Goal: Contribute content: Add original content to the website for others to see

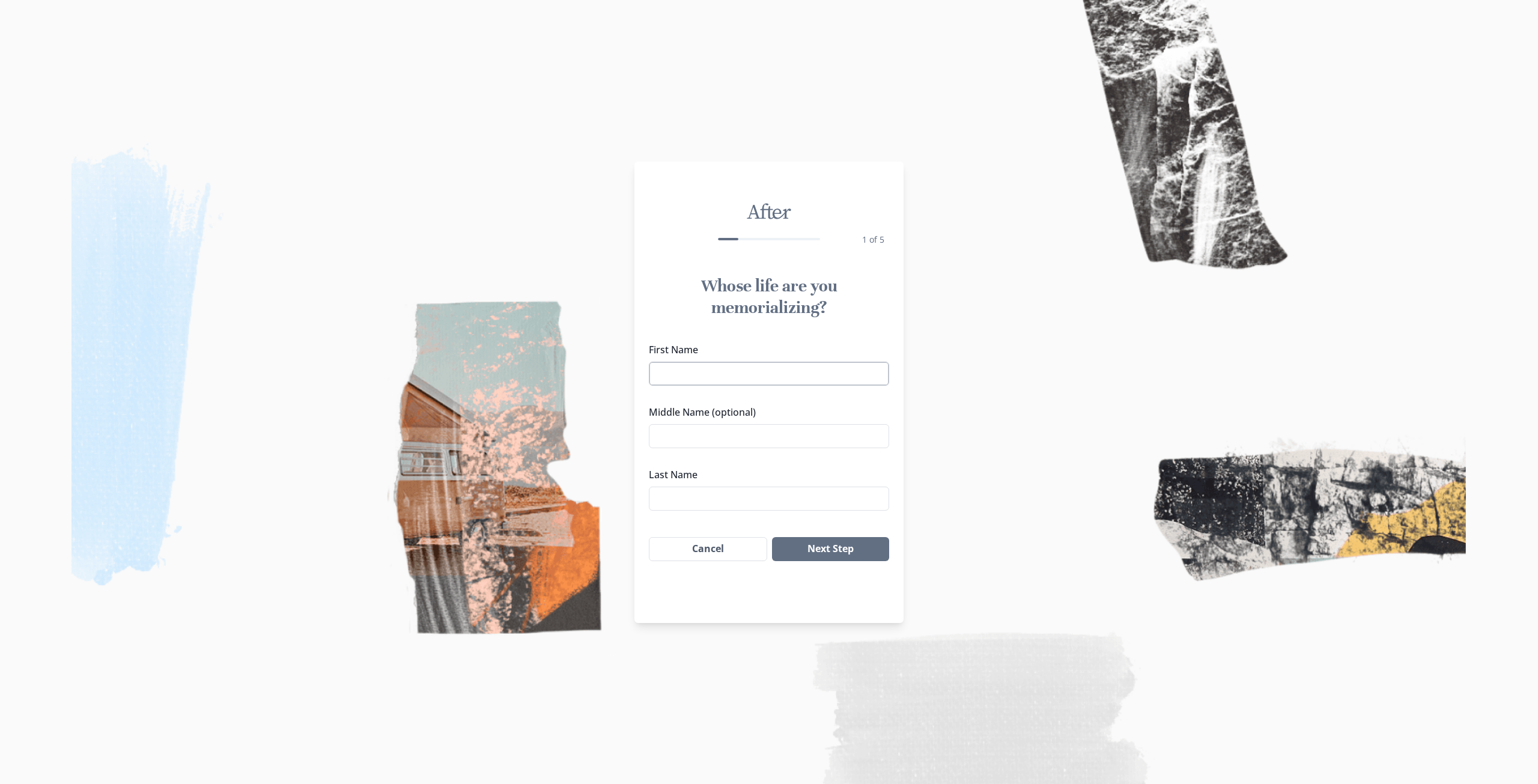
click at [823, 370] on input "First Name" at bounding box center [769, 374] width 240 height 24
type input "[PERSON_NAME]"
click at [762, 428] on input "Middle Name (optional)" at bounding box center [769, 436] width 240 height 24
type input "[PERSON_NAME]"
click at [789, 496] on input "Last Name" at bounding box center [769, 498] width 240 height 24
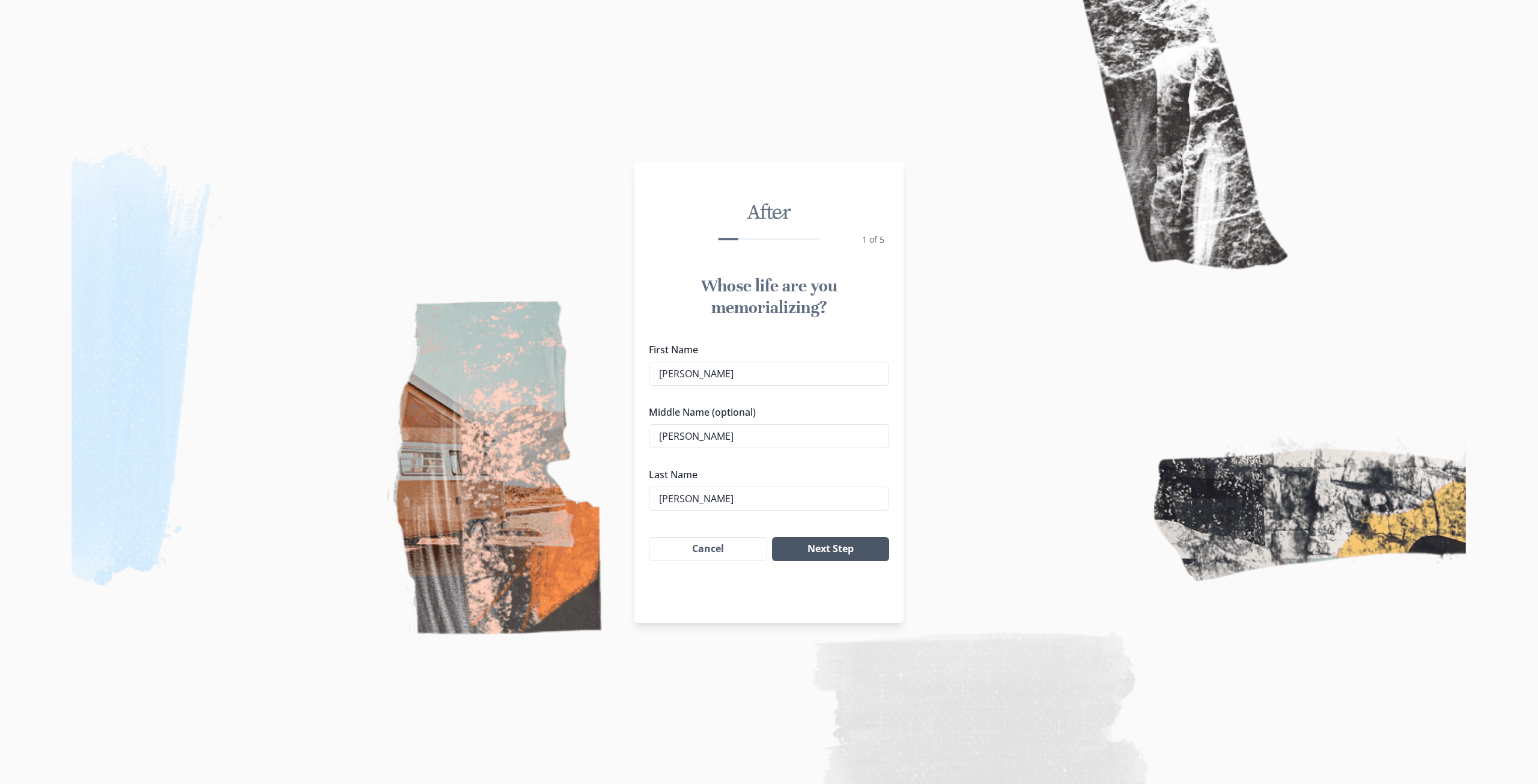
type input "[PERSON_NAME]"
click at [827, 561] on button "Next Step" at bounding box center [831, 549] width 117 height 24
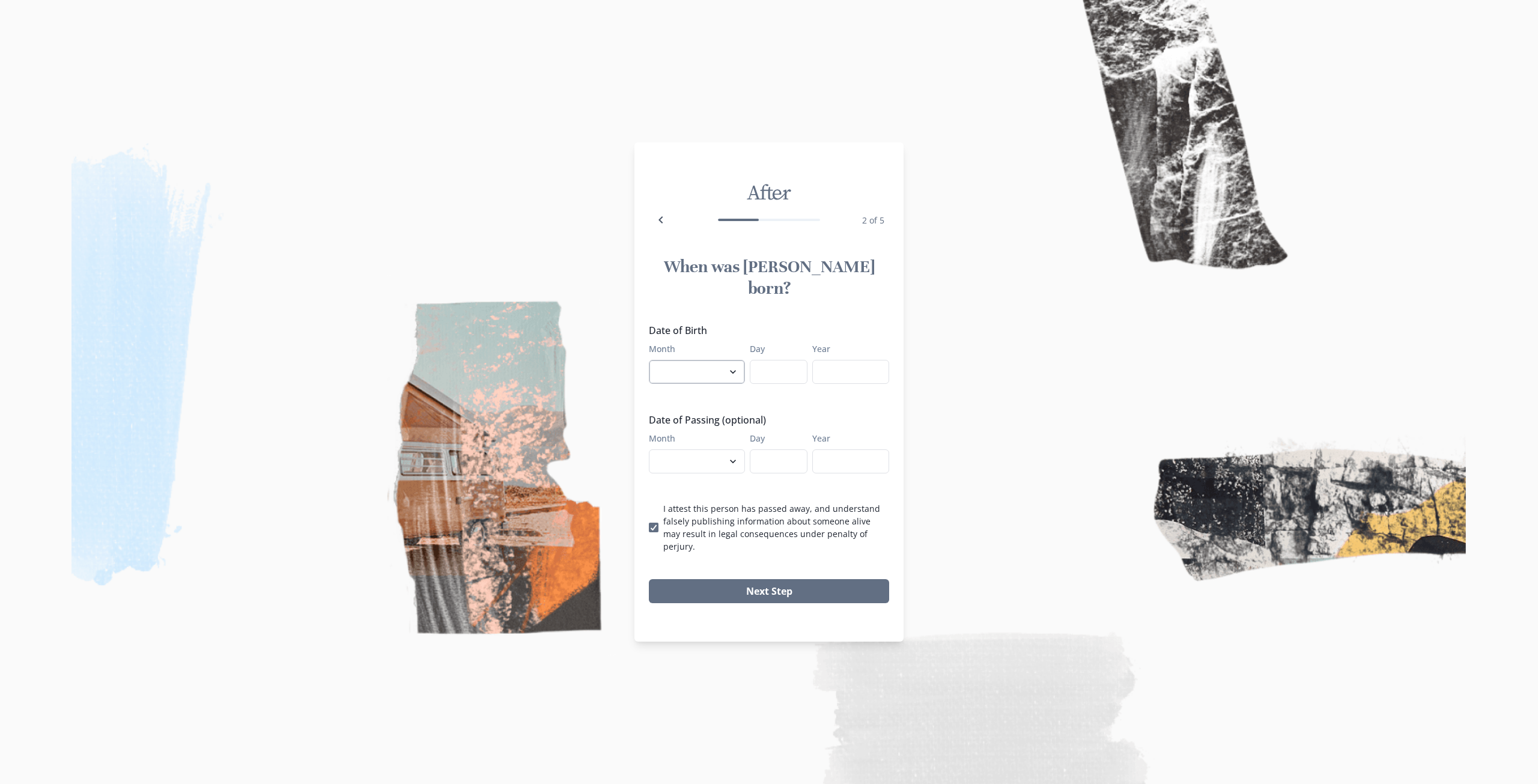
drag, startPoint x: 696, startPoint y: 365, endPoint x: 694, endPoint y: 356, distance: 9.2
click at [696, 364] on select "January February March April May June July August September October November De…" at bounding box center [697, 371] width 96 height 24
select select "4"
click at [649, 360] on select "January February March April May June July August September October November De…" at bounding box center [697, 371] width 96 height 24
click at [773, 379] on input "Day" at bounding box center [779, 371] width 58 height 24
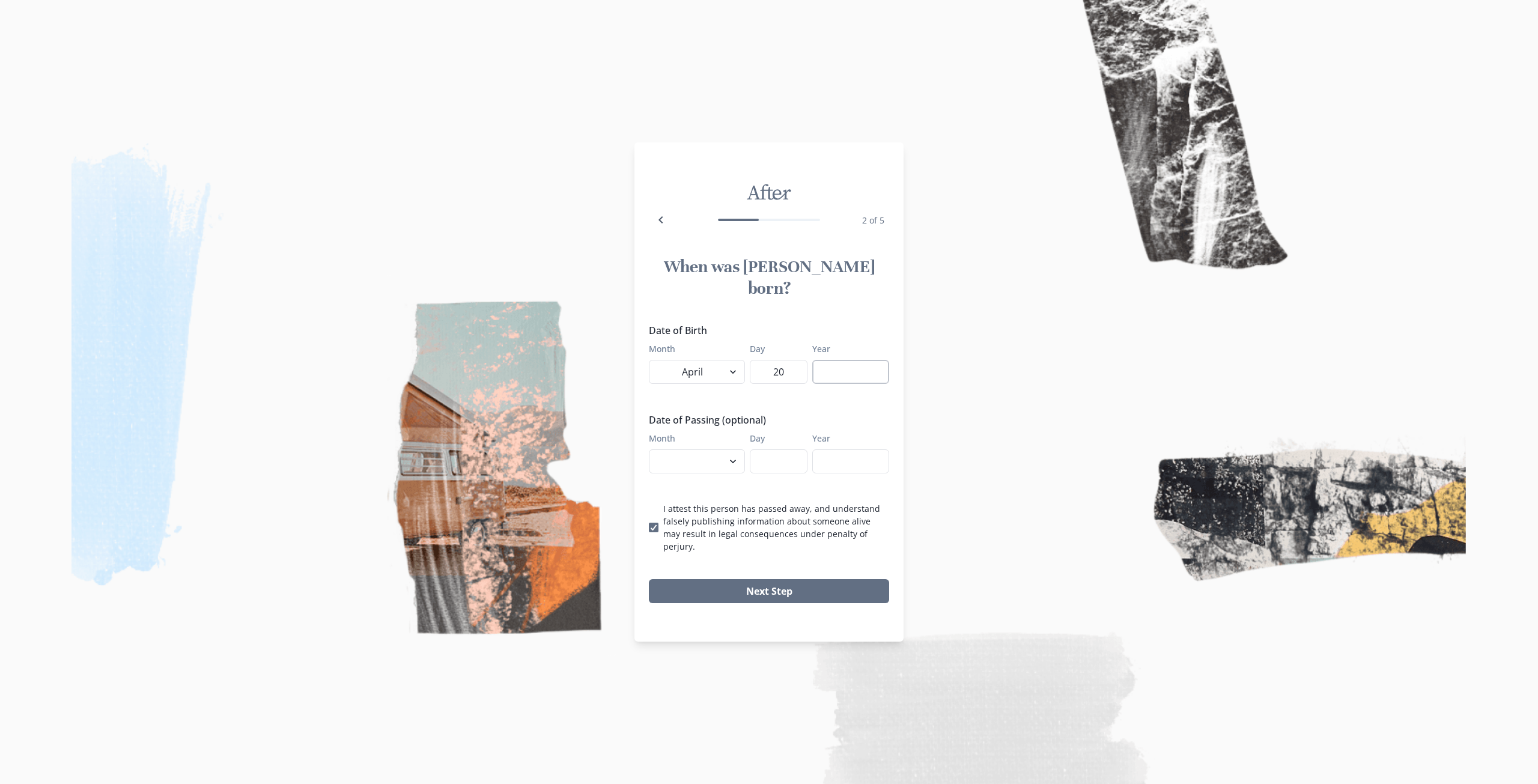
type input "20"
click at [852, 367] on input "Year" at bounding box center [851, 371] width 77 height 24
type input "1964"
click at [873, 423] on legend "Date of Passing (optional)" at bounding box center [766, 420] width 233 height 15
click at [705, 458] on select "January February March April May June July August September October November De…" at bounding box center [697, 461] width 96 height 24
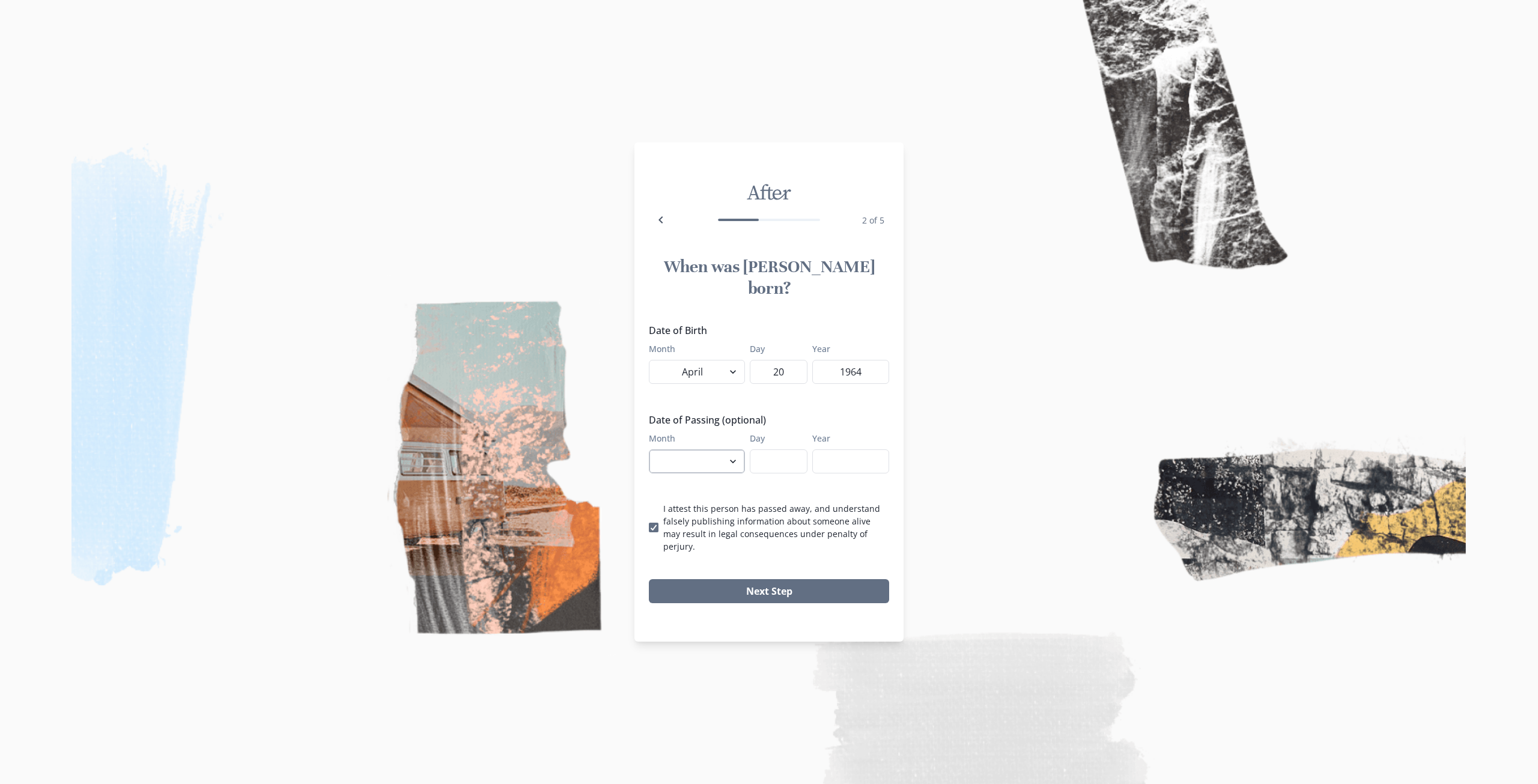
select select "9"
click at [649, 450] on select "January February March April May June July August September October November De…" at bounding box center [697, 461] width 96 height 24
click at [778, 460] on input "Day" at bounding box center [779, 461] width 58 height 24
type input "19"
click at [846, 454] on input "Year" at bounding box center [851, 461] width 77 height 24
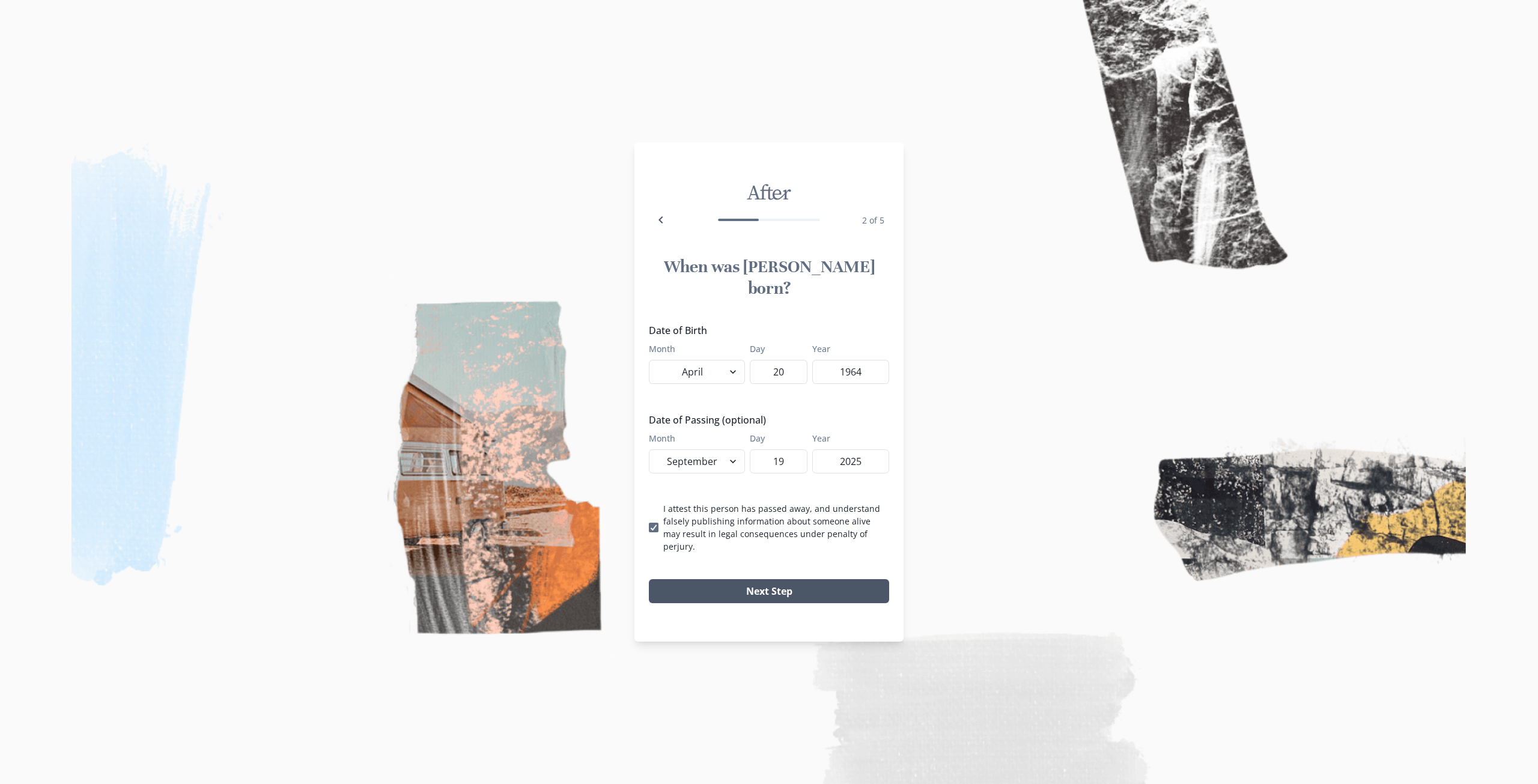
type input "2025"
click at [764, 579] on button "Next Step" at bounding box center [769, 591] width 240 height 24
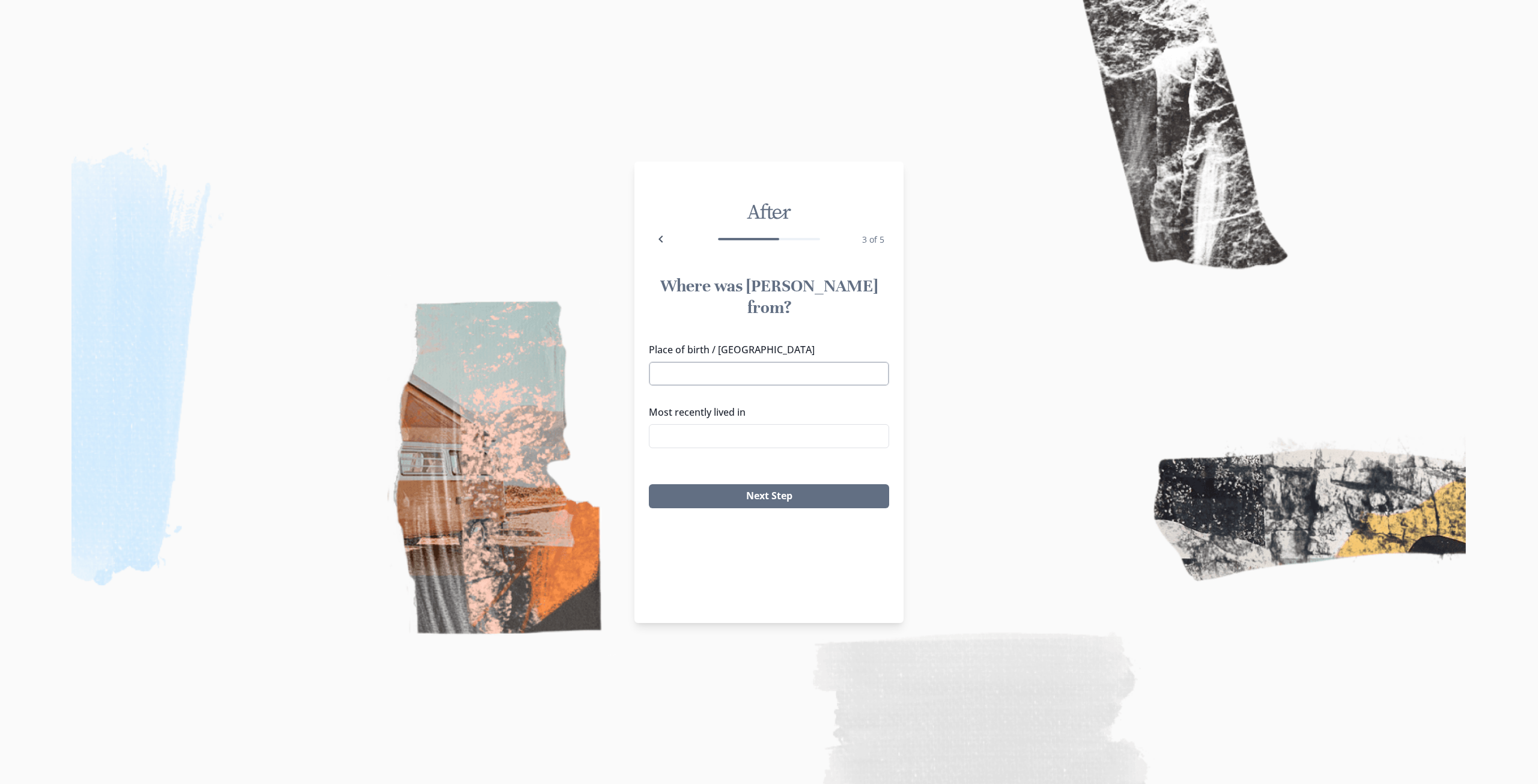
click at [723, 362] on input "Place of birth / [GEOGRAPHIC_DATA]" at bounding box center [769, 374] width 240 height 24
click at [742, 424] on input "Most recently lived in" at bounding box center [769, 436] width 240 height 24
click at [734, 362] on input "Place of birth / [GEOGRAPHIC_DATA]" at bounding box center [769, 374] width 240 height 24
click at [942, 370] on img at bounding box center [769, 392] width 1538 height 784
click at [761, 424] on input "Most recently lived in" at bounding box center [769, 436] width 240 height 24
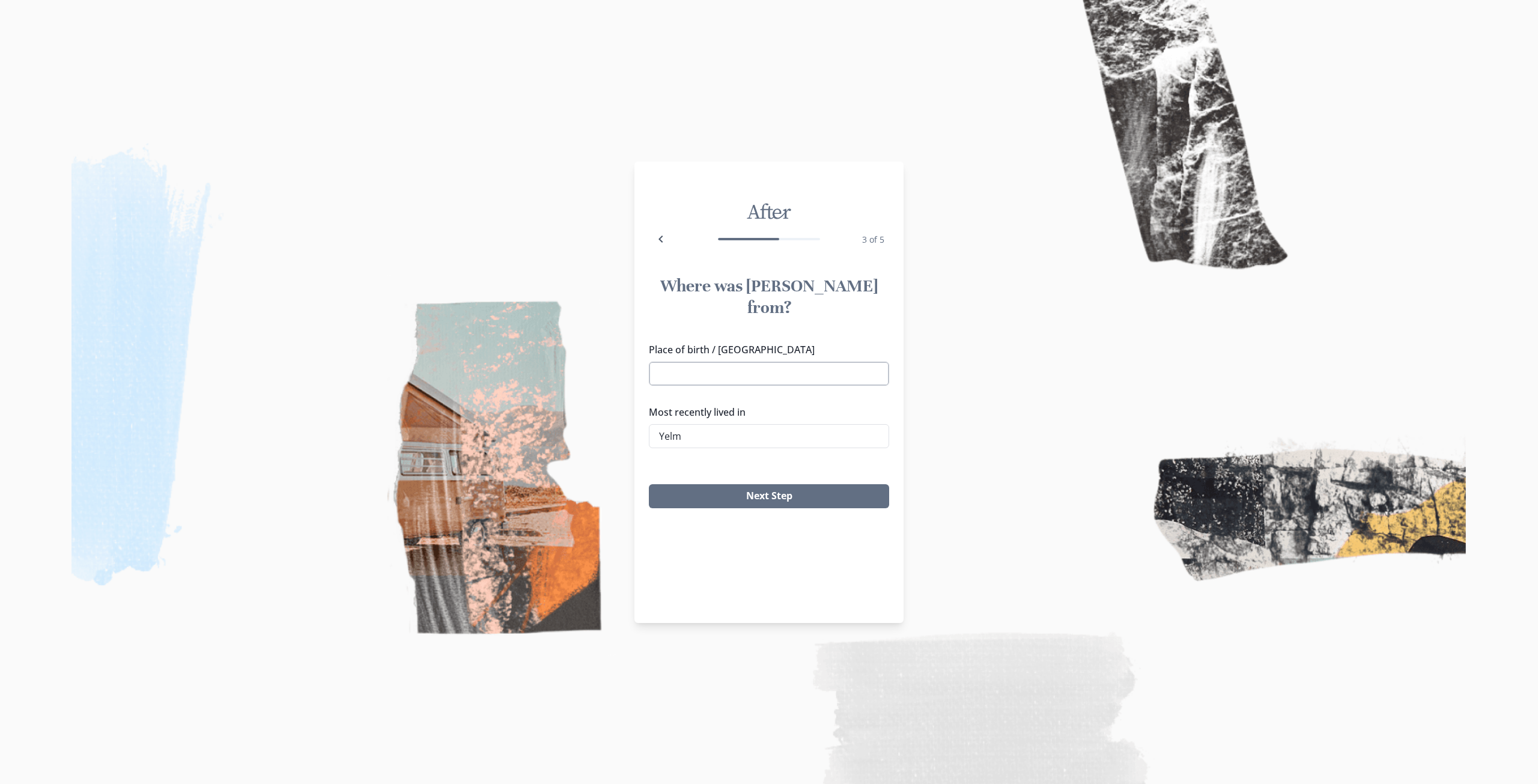
click at [754, 362] on input "Place of birth / [GEOGRAPHIC_DATA]" at bounding box center [769, 374] width 240 height 24
click at [726, 424] on input "Yelm" at bounding box center [769, 436] width 240 height 24
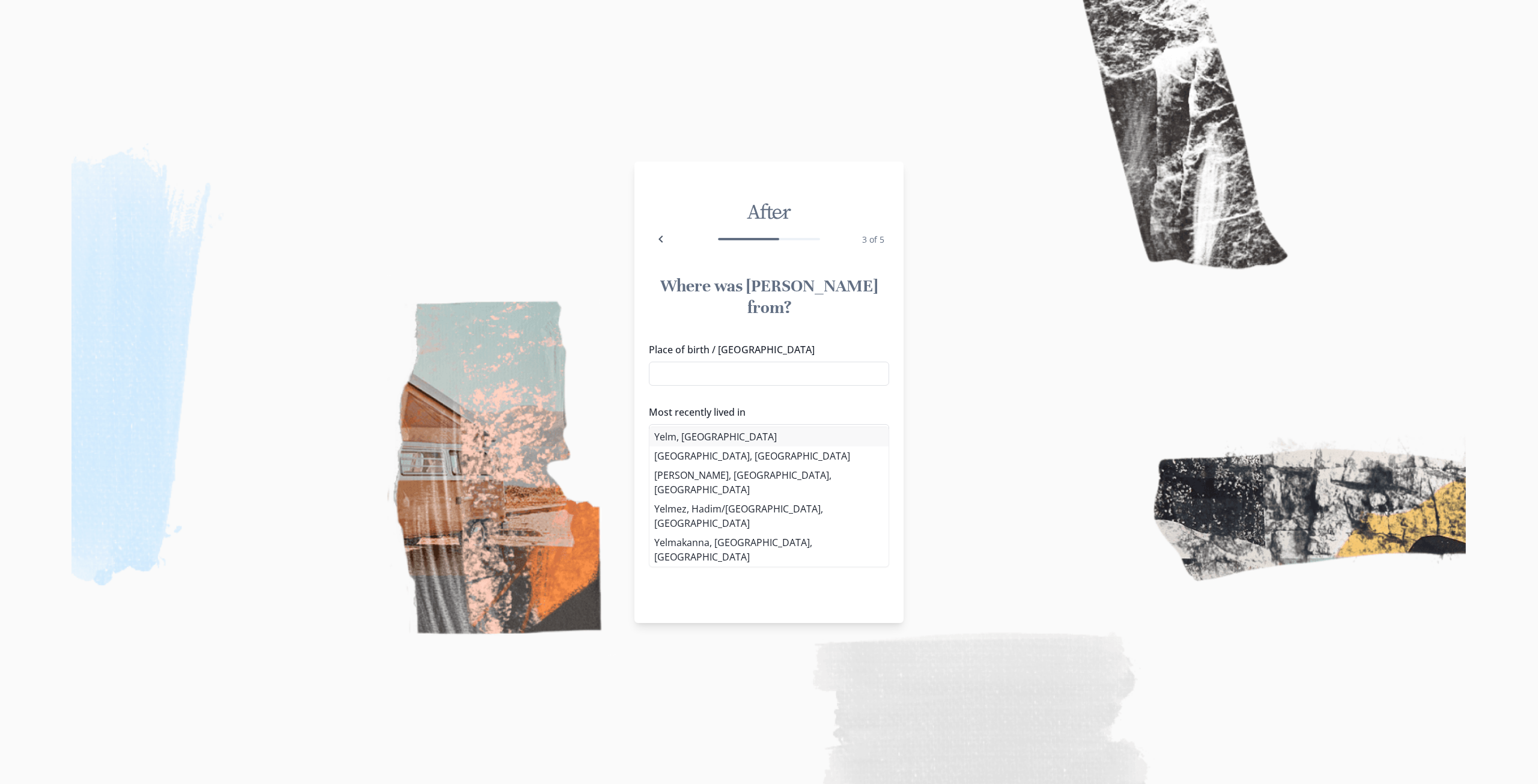
click at [726, 435] on div "Place of birth / Hometown Most recently lived in [GEOGRAPHIC_DATA], [GEOGRAPHIC…" at bounding box center [769, 400] width 240 height 116
click at [701, 434] on li "Yelm, [GEOGRAPHIC_DATA]" at bounding box center [769, 437] width 240 height 19
type input "Yelm, [GEOGRAPHIC_DATA]"
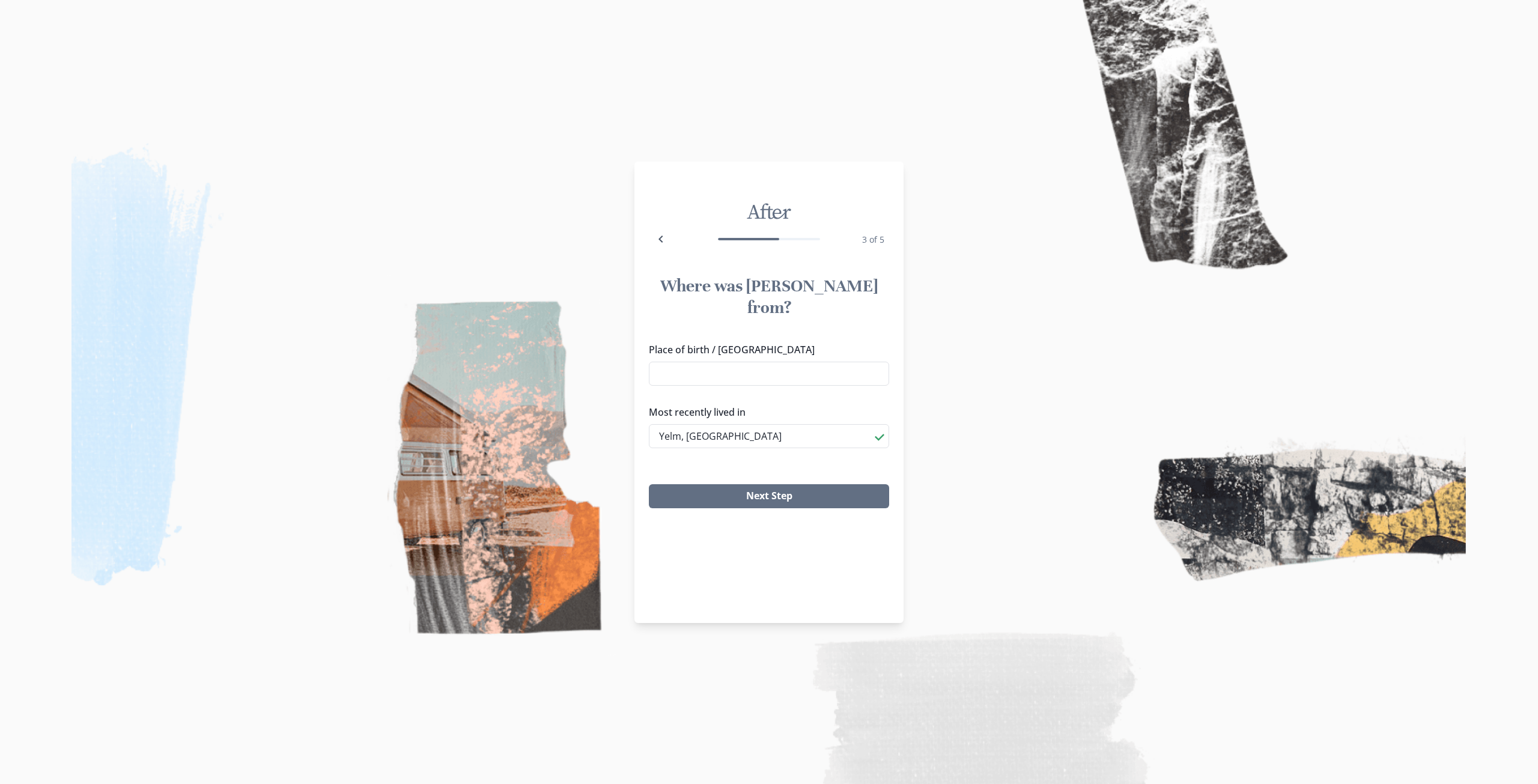
click at [770, 405] on label "Most recently lived in" at bounding box center [766, 412] width 233 height 15
click at [770, 424] on input "Yelm, [GEOGRAPHIC_DATA]" at bounding box center [769, 436] width 240 height 24
drag, startPoint x: 991, startPoint y: 393, endPoint x: 982, endPoint y: 392, distance: 9.1
click at [989, 392] on img at bounding box center [769, 392] width 1538 height 784
click at [753, 362] on input "Place of birth / [GEOGRAPHIC_DATA]" at bounding box center [769, 374] width 240 height 24
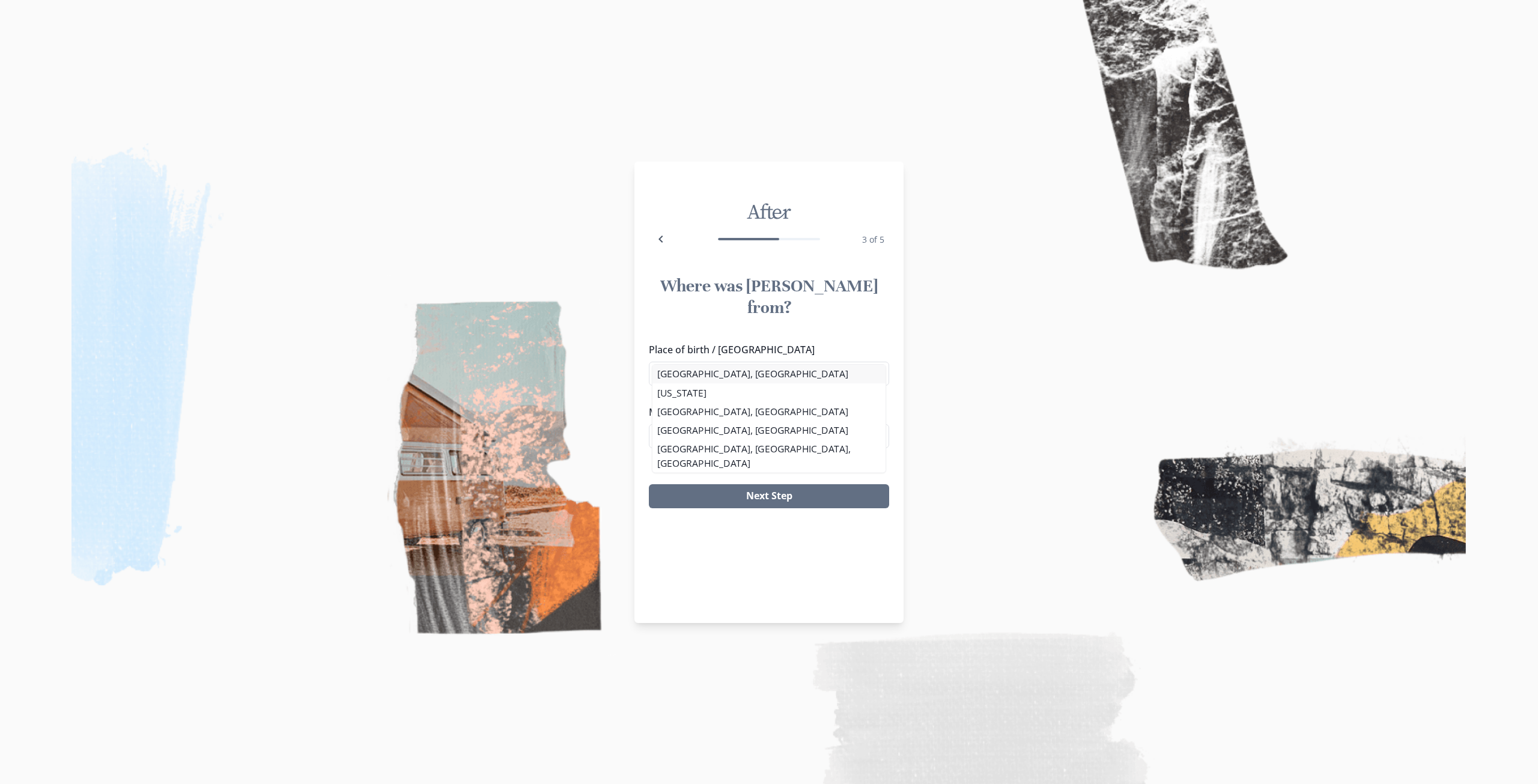
click at [712, 380] on li "[GEOGRAPHIC_DATA], [GEOGRAPHIC_DATA]" at bounding box center [769, 374] width 233 height 18
type input "[GEOGRAPHIC_DATA], [GEOGRAPHIC_DATA]"
click at [789, 310] on div "Where was [PERSON_NAME] from? Place of birth / Hometown [GEOGRAPHIC_DATA], [GEO…" at bounding box center [769, 392] width 270 height 253
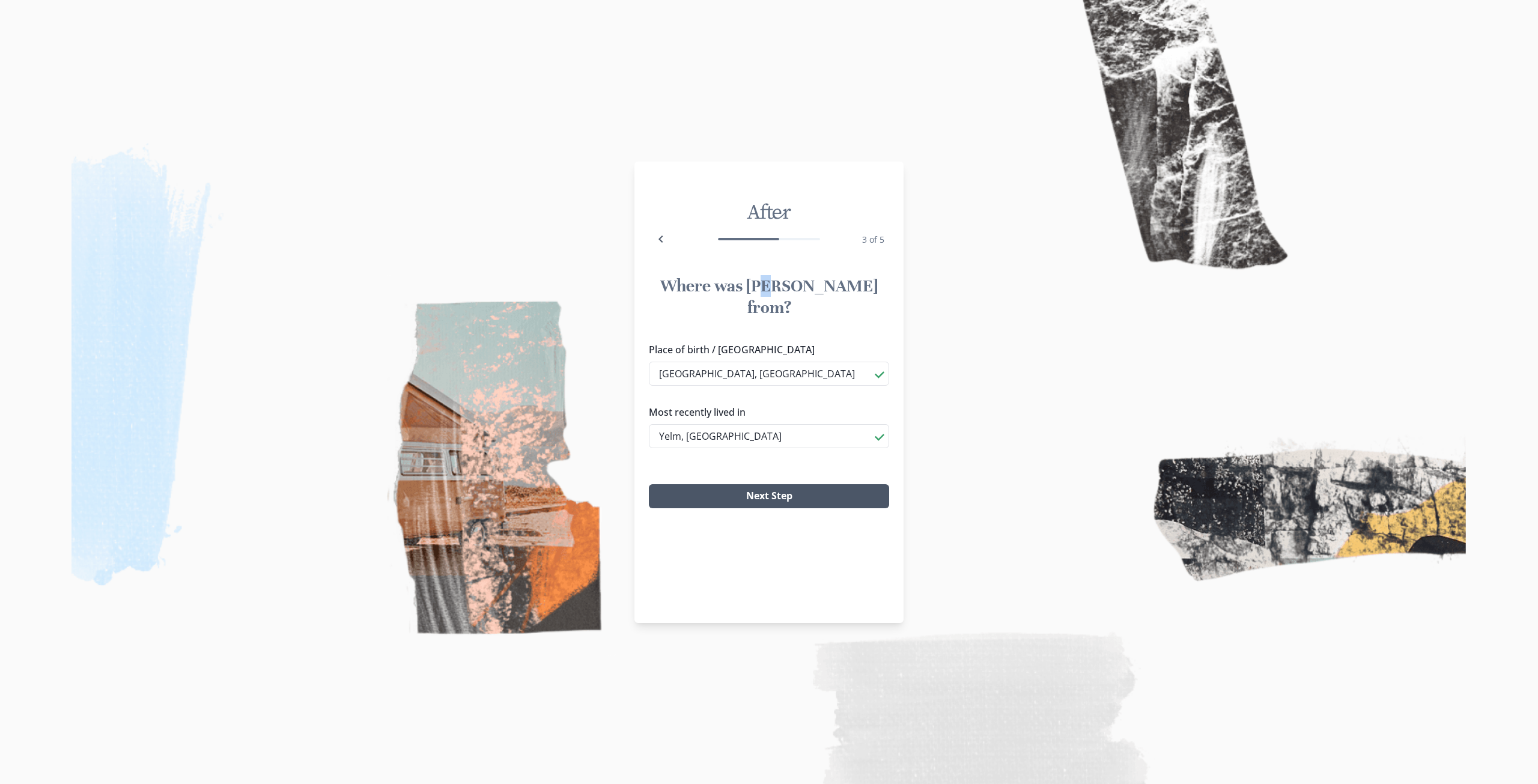
click at [766, 484] on button "Next Step" at bounding box center [769, 496] width 240 height 24
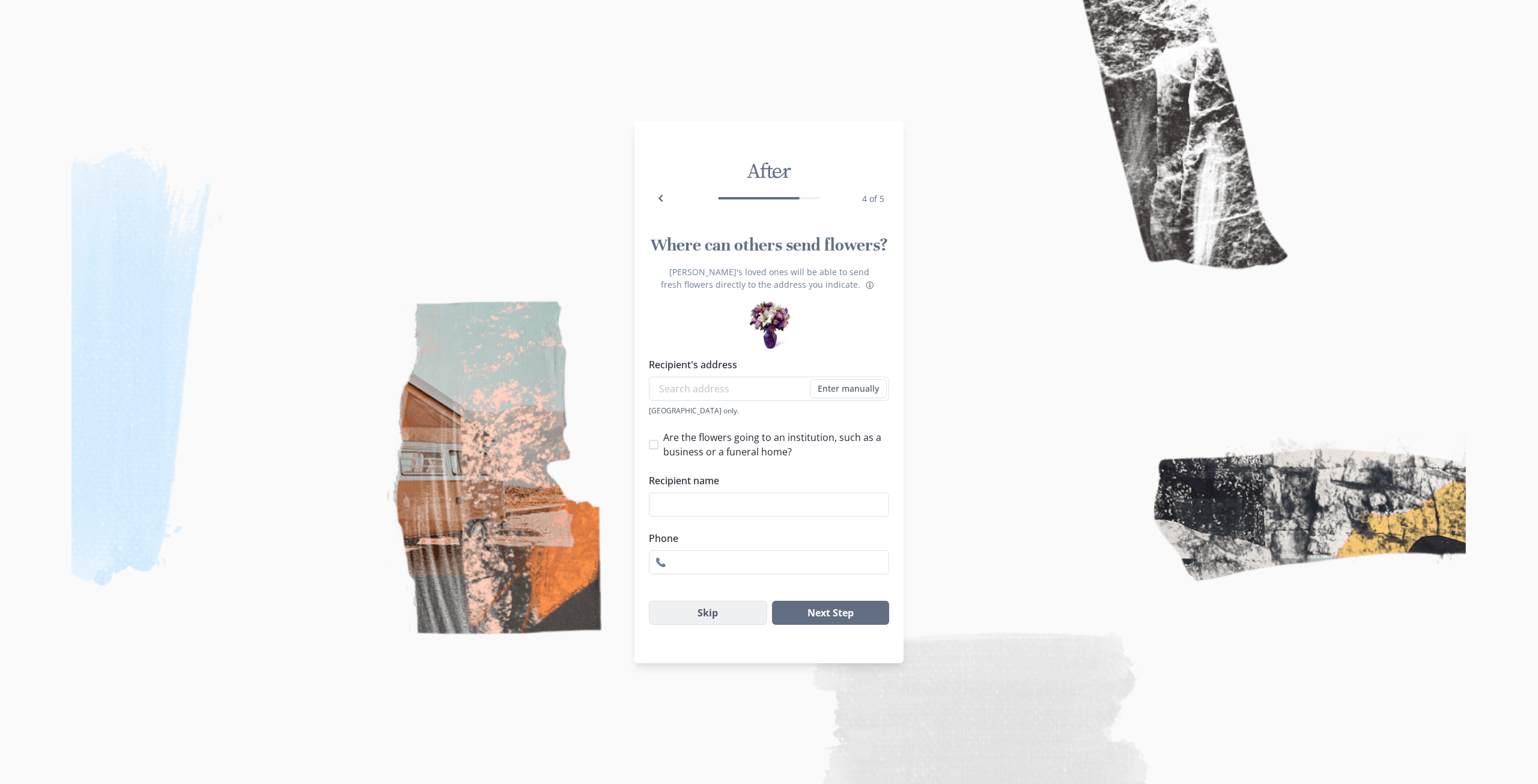
click at [729, 614] on button "Skip" at bounding box center [709, 612] width 119 height 24
